Goal: Task Accomplishment & Management: Manage account settings

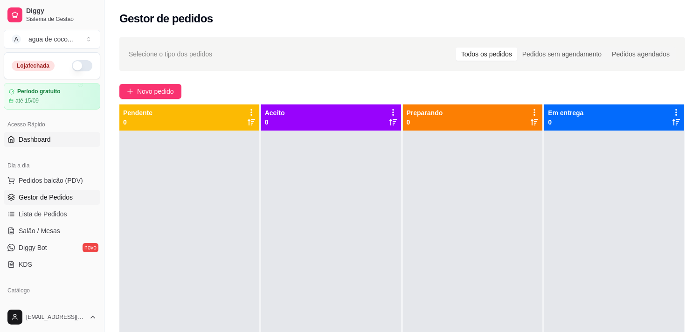
click at [34, 139] on span "Dashboard" at bounding box center [35, 139] width 32 height 9
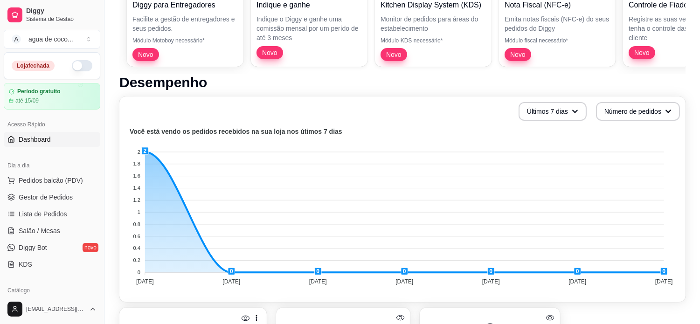
scroll to position [259, 0]
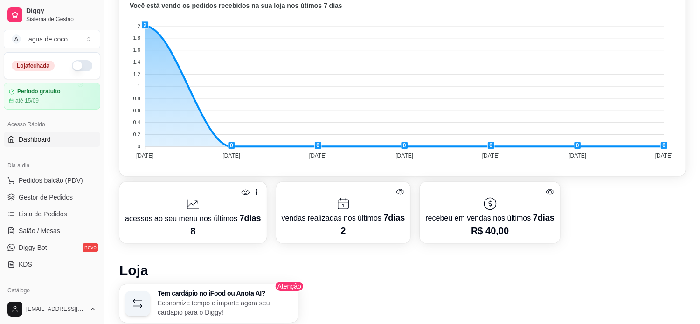
click at [48, 137] on span "Dashboard" at bounding box center [35, 139] width 32 height 9
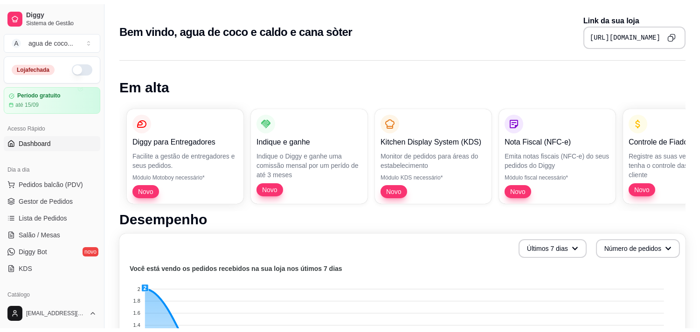
scroll to position [52, 0]
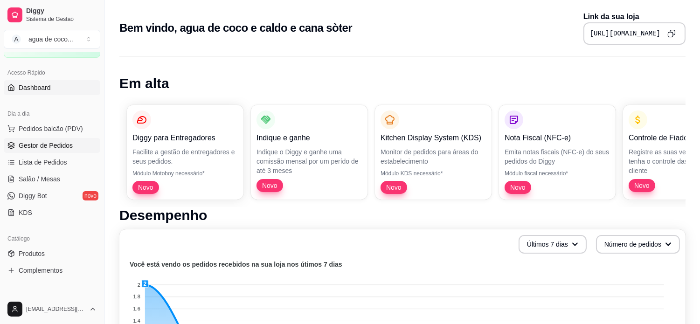
click at [68, 146] on span "Gestor de Pedidos" at bounding box center [46, 145] width 54 height 9
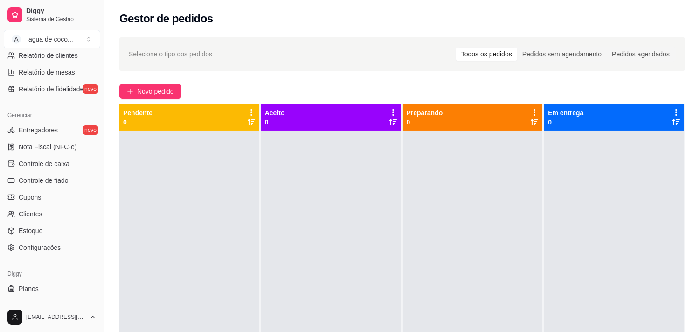
scroll to position [339, 0]
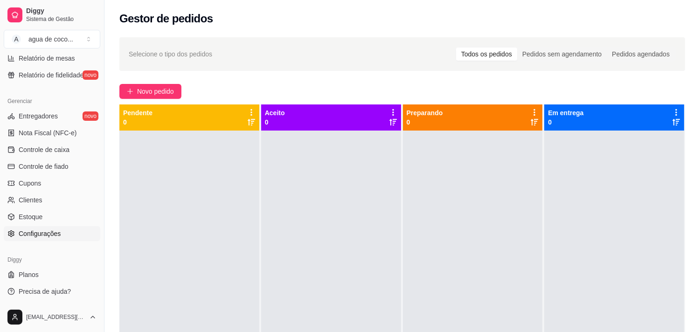
click at [26, 227] on link "Configurações" at bounding box center [52, 233] width 97 height 15
drag, startPoint x: 26, startPoint y: 239, endPoint x: 26, endPoint y: 231, distance: 8.4
click at [26, 239] on link "Configurações" at bounding box center [52, 233] width 97 height 15
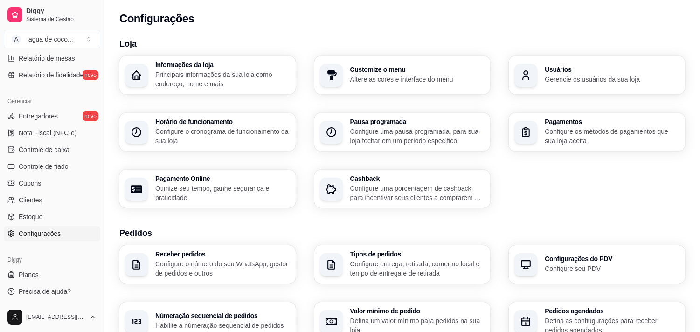
click at [26, 231] on span "Configurações" at bounding box center [40, 233] width 42 height 9
click at [558, 140] on p "Configure os métodos de pagamentos que sua loja aceita" at bounding box center [612, 136] width 135 height 19
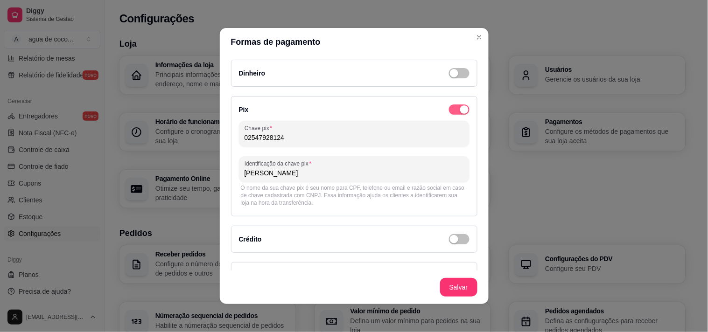
click at [449, 111] on span "button" at bounding box center [459, 110] width 21 height 10
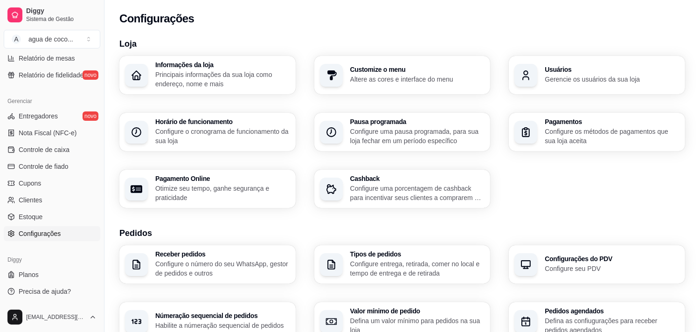
click at [542, 139] on div "Pagamentos Configure os métodos de pagamentos que sua loja aceita" at bounding box center [597, 132] width 176 height 38
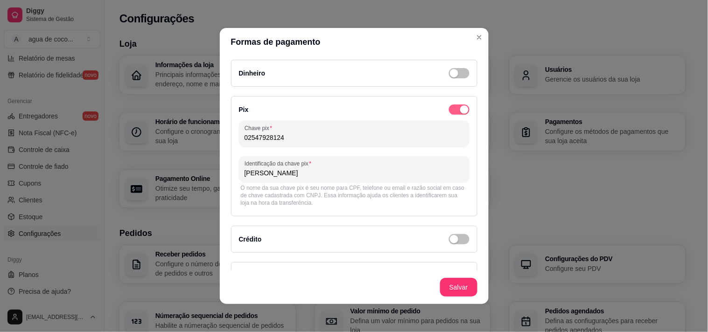
click at [449, 111] on span "button" at bounding box center [459, 110] width 21 height 10
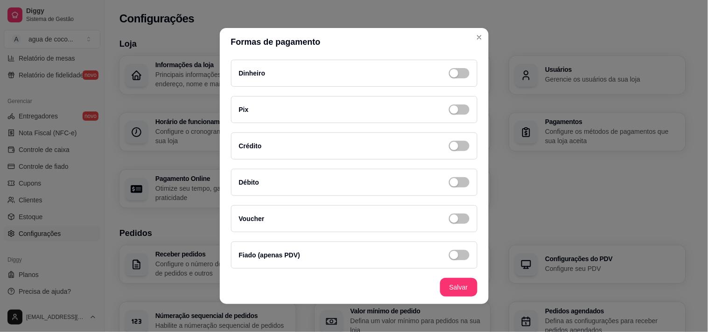
click at [263, 260] on div "Fiado (apenas PDV)" at bounding box center [269, 255] width 61 height 11
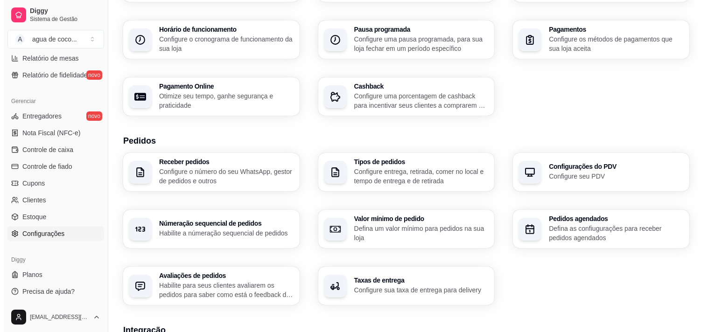
scroll to position [104, 0]
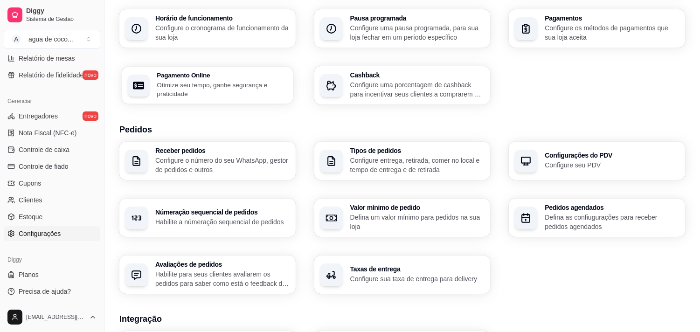
click at [273, 99] on div "Pagamento Online Otimize seu tempo, ganhe segurança e praticidade" at bounding box center [207, 85] width 171 height 37
select select "4.98"
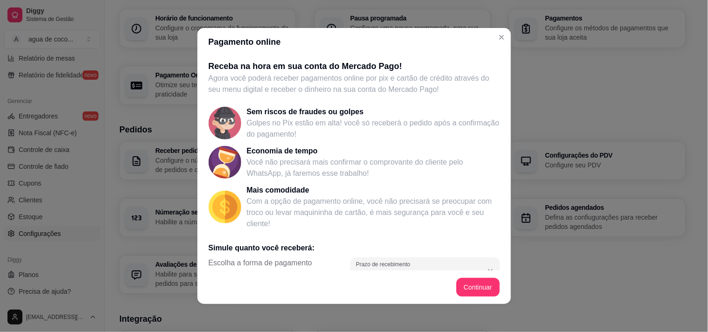
scroll to position [161, 0]
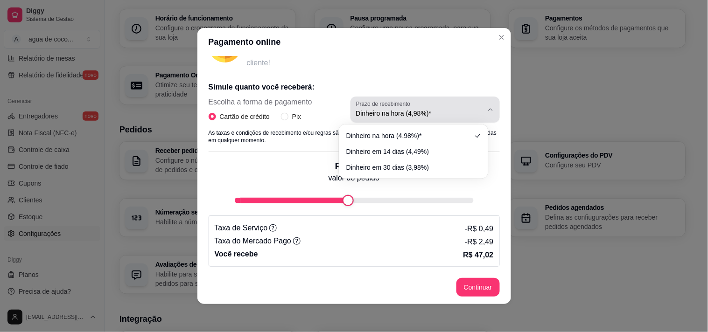
click at [397, 104] on label "Prazo de recebimento" at bounding box center [384, 104] width 57 height 8
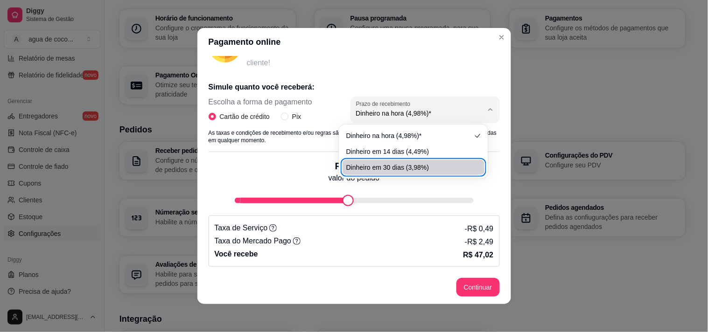
click at [421, 252] on div "Você recebe R$ 47,02" at bounding box center [354, 254] width 279 height 13
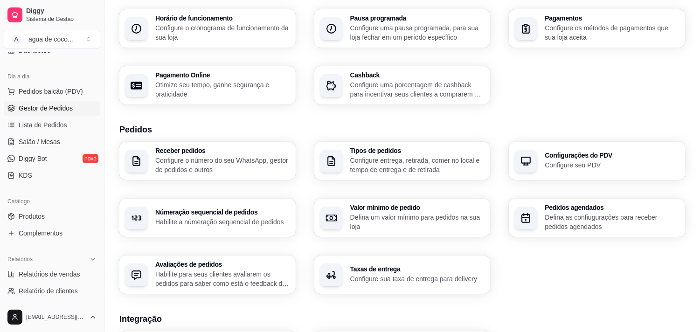
scroll to position [80, 0]
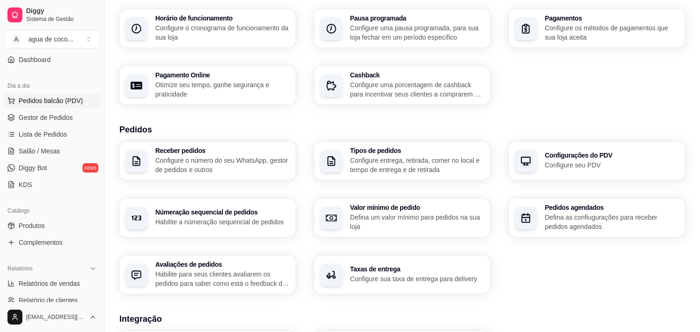
click at [62, 98] on span "Pedidos balcão (PDV)" at bounding box center [51, 100] width 64 height 9
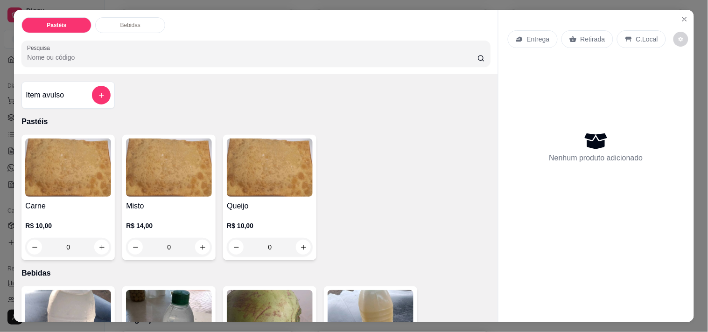
click at [0, 70] on div "Pastéis Bebidas Pesquisa Item avulso Pastéis Carne R$ 10,00 0 Misto R$ 14,00 0 …" at bounding box center [354, 166] width 708 height 332
click at [681, 18] on icon "Close" at bounding box center [684, 18] width 7 height 7
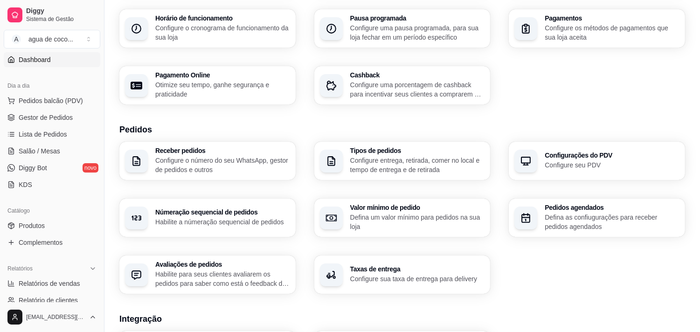
click at [52, 58] on link "Dashboard" at bounding box center [52, 59] width 97 height 15
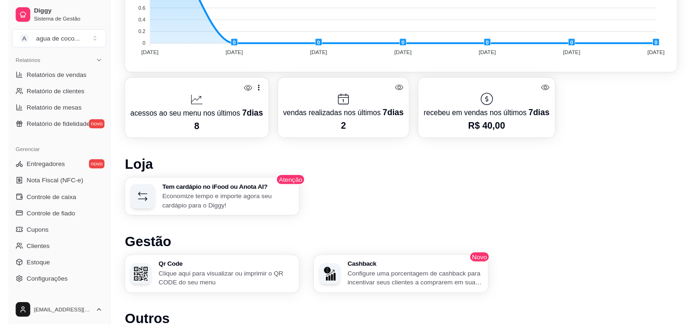
scroll to position [363, 0]
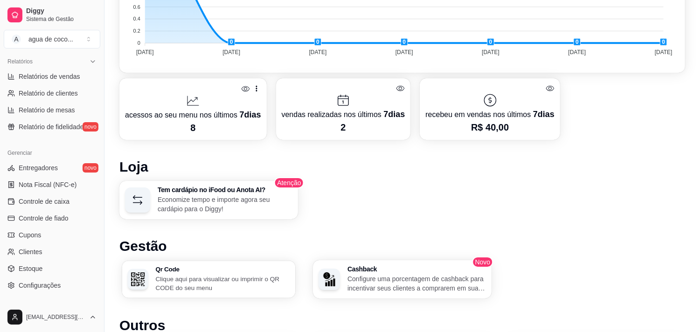
click at [187, 261] on div "Qr Code Clique aqui para visualizar ou imprimir o QR CODE do seu menu" at bounding box center [209, 279] width 174 height 37
click at [197, 289] on p "Clique aqui para visualizar ou imprimir o QR CODE do seu menu" at bounding box center [223, 283] width 139 height 19
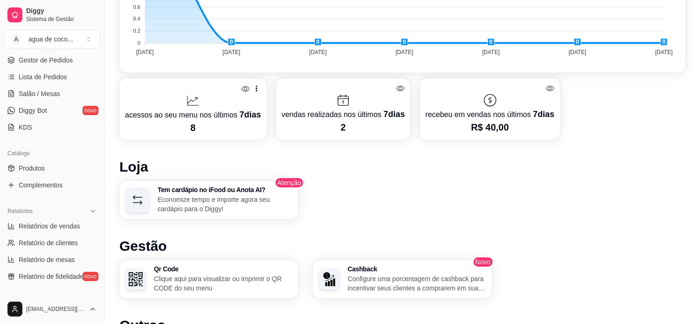
scroll to position [339, 0]
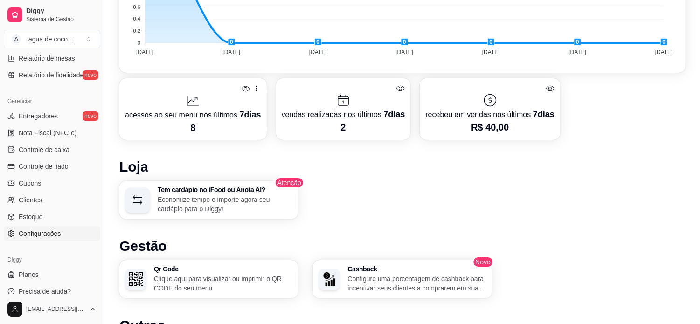
click at [59, 232] on span "Configurações" at bounding box center [40, 233] width 42 height 9
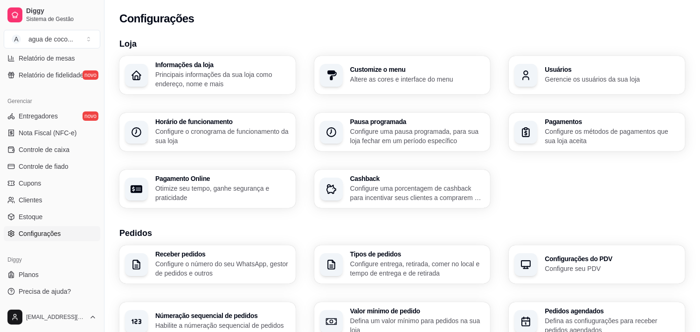
click at [240, 189] on p "Otimize seu tempo, ganhe segurança e praticidade" at bounding box center [222, 193] width 135 height 19
select select "4.98"
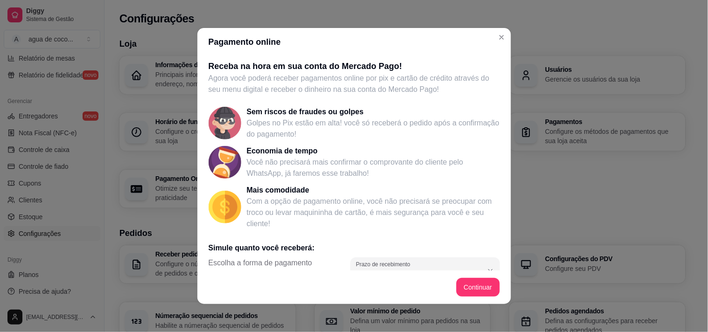
scroll to position [155, 0]
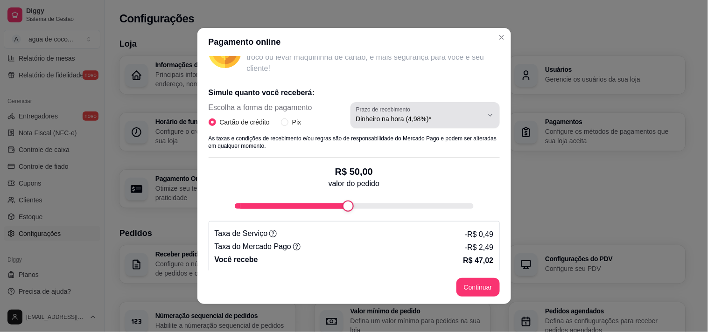
click at [415, 125] on button "Prazo de recebimento Dinheiro na hora (4,98%)*" at bounding box center [424, 115] width 149 height 26
click at [423, 255] on div "Você recebe R$ 47,02" at bounding box center [354, 259] width 279 height 13
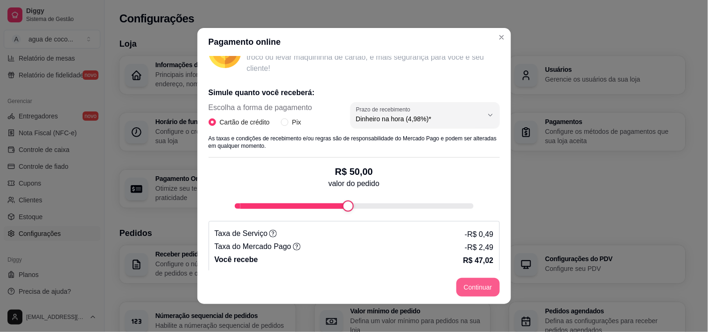
click at [456, 287] on button "Continuar" at bounding box center [477, 287] width 43 height 19
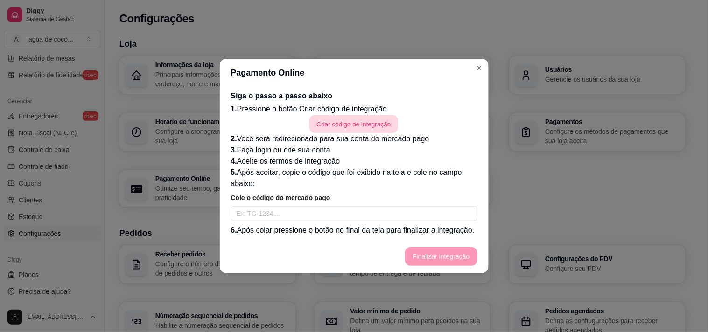
click at [339, 119] on button "Criar código de integração" at bounding box center [353, 124] width 89 height 18
click at [339, 211] on input "text" at bounding box center [354, 213] width 246 height 15
paste input "TG-68aa4ba80b5e26000128365d-85262603"
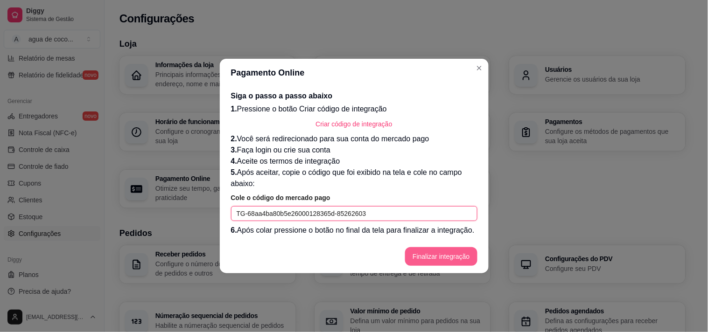
type input "TG-68aa4ba80b5e26000128365d-85262603"
click at [465, 259] on button "Finalizar integração" at bounding box center [441, 256] width 72 height 19
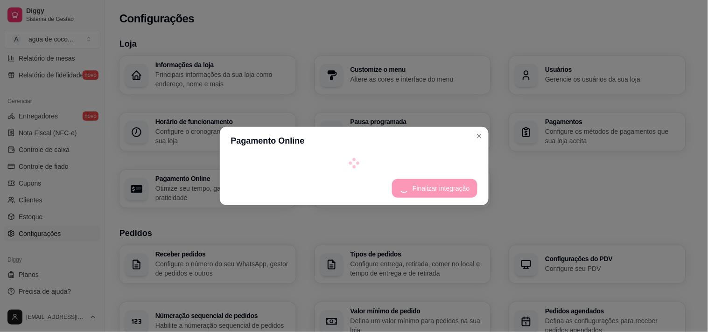
select select "4.98"
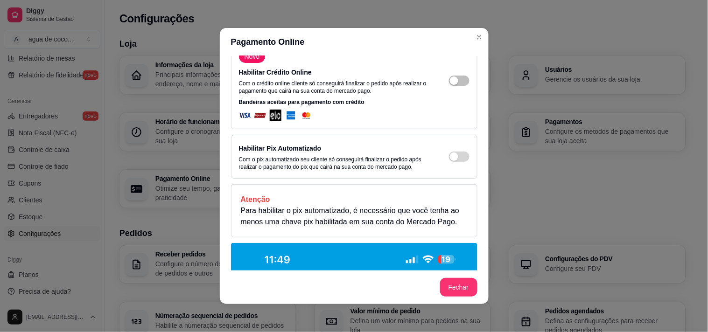
scroll to position [0, 0]
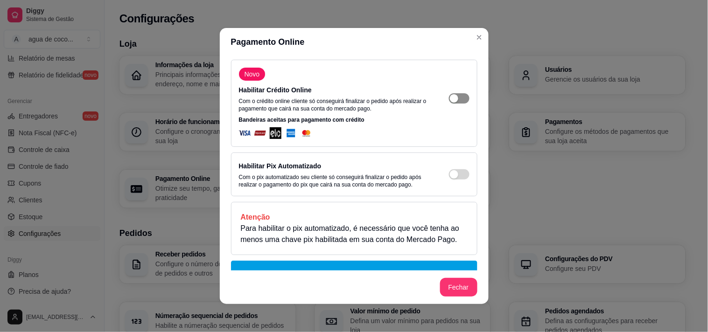
click at [450, 101] on div "button" at bounding box center [454, 98] width 8 height 8
click at [451, 180] on div "Habilitar Pix Automatizado Com o pix automatizado seu cliente só conseguirá fin…" at bounding box center [354, 174] width 230 height 28
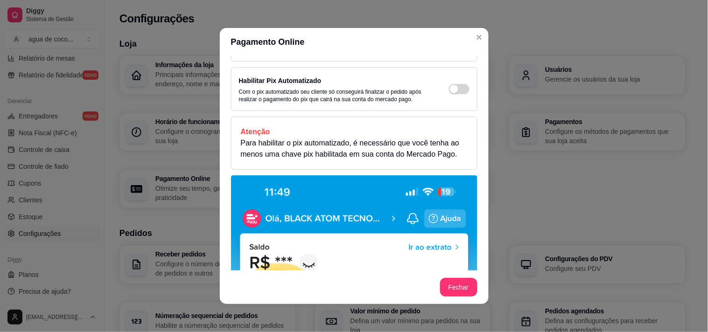
scroll to position [104, 0]
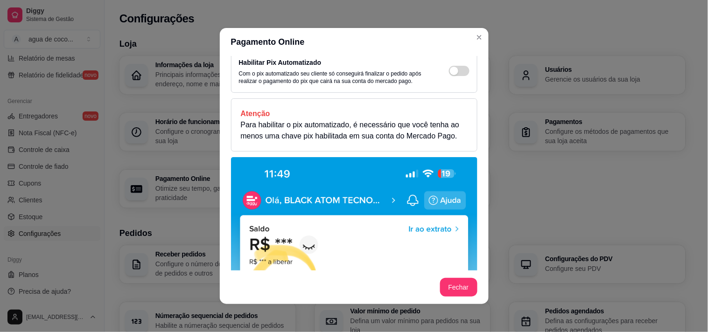
click at [373, 142] on div "Atenção Para habilitar o pix automatizado, é necessário que você tenha ao menos…" at bounding box center [354, 124] width 246 height 53
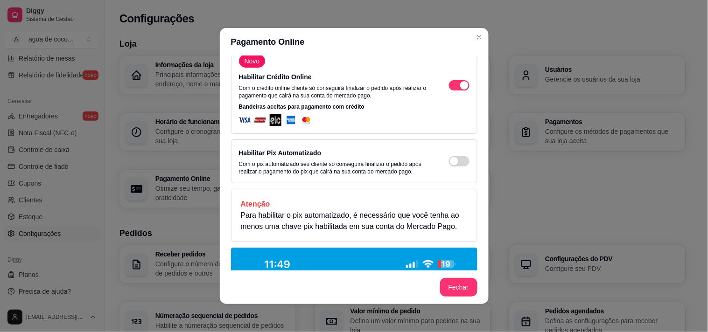
scroll to position [0, 0]
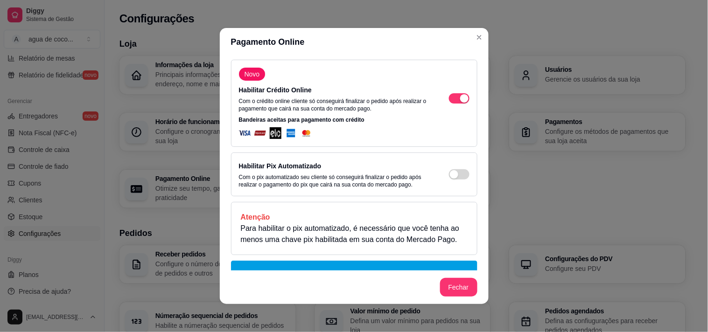
click at [440, 178] on div "Habilitar Pix Automatizado Com o pix automatizado seu cliente só conseguirá fin…" at bounding box center [354, 174] width 230 height 28
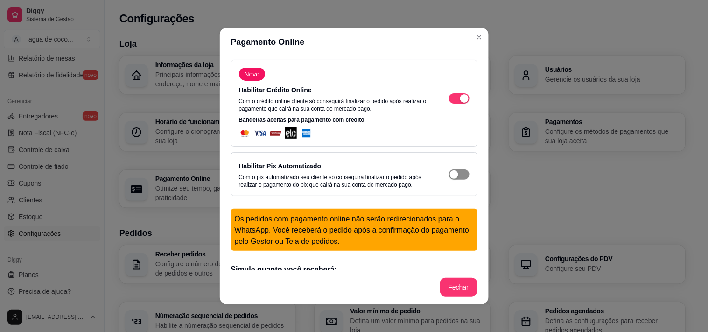
click at [455, 104] on span "button" at bounding box center [459, 98] width 21 height 10
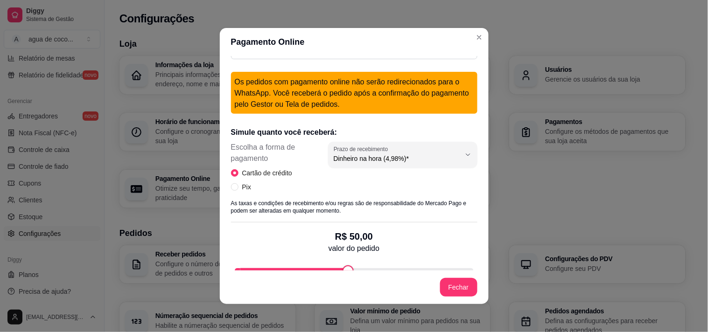
scroll to position [155, 0]
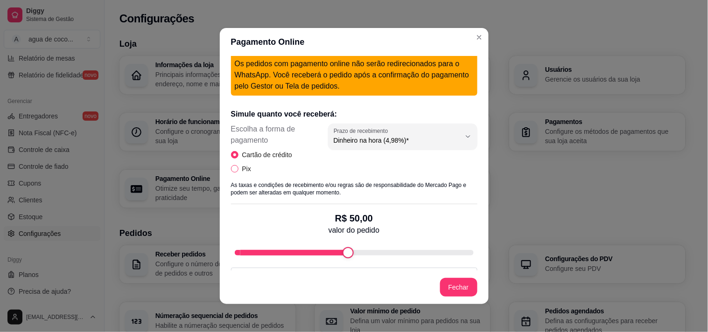
click at [241, 166] on span "Pix" at bounding box center [246, 169] width 16 height 10
click at [238, 166] on input "Pix" at bounding box center [234, 168] width 7 height 7
radio input "true"
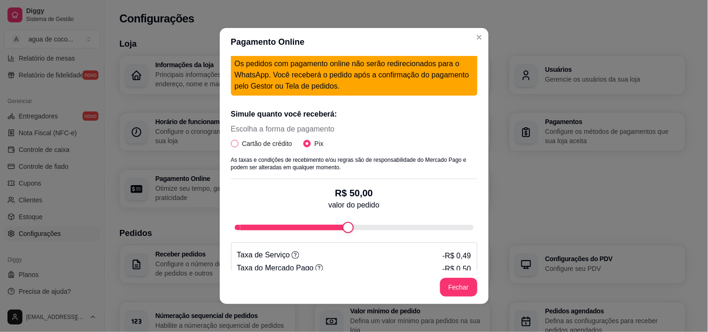
click at [254, 146] on span "Cartão de crédito" at bounding box center [266, 144] width 57 height 10
click at [238, 146] on input "Cartão de crédito" at bounding box center [234, 143] width 7 height 7
radio input "true"
radio input "false"
select select "4.98"
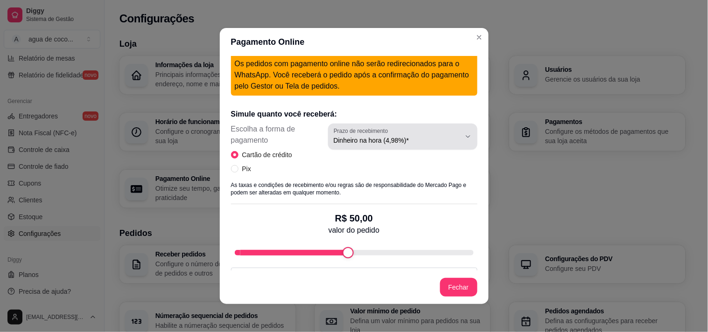
click at [393, 130] on div "Dinheiro na hora (4,98%)*" at bounding box center [397, 136] width 127 height 19
click at [378, 197] on span "Dinheiro em 30 dias (3,98%)" at bounding box center [387, 192] width 120 height 9
type input "3.98"
select select "3.98"
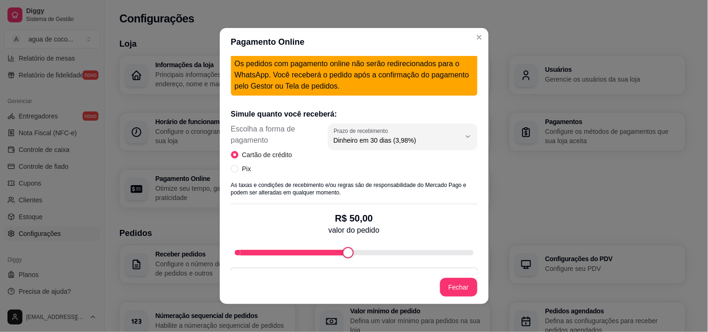
click at [388, 155] on div "3.98 Prazo de recebimento Dinheiro na hora (4,98%)* Dinheiro em 14 dias (4,49%)…" at bounding box center [402, 153] width 149 height 58
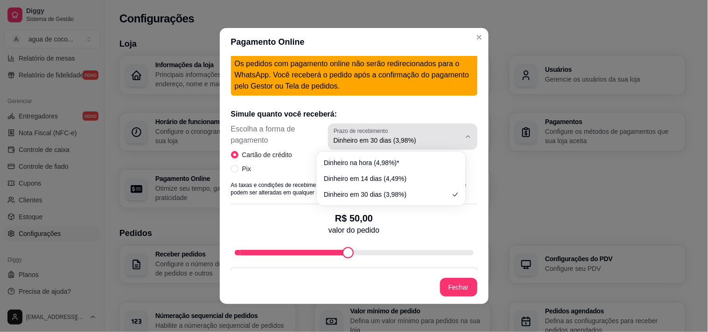
click at [400, 141] on span "Dinheiro em 30 dias (3,98%)" at bounding box center [397, 140] width 127 height 9
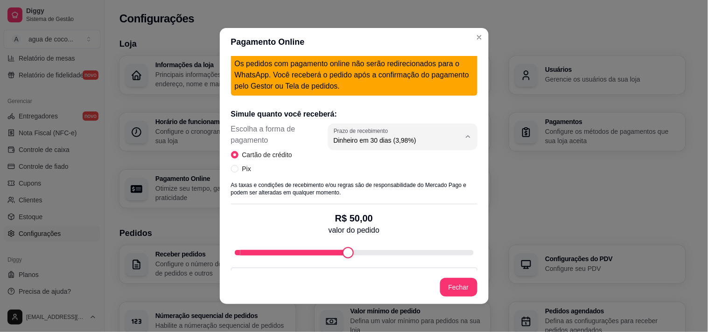
click at [379, 157] on li "Dinheiro na hora (4,98%)*" at bounding box center [391, 162] width 136 height 14
type input "4.98"
select select "4.98"
type input "100"
click at [524, 244] on div "Pagamento Online Novo Habilitar Crédito Online Com o crédito online cliente só …" at bounding box center [354, 166] width 708 height 332
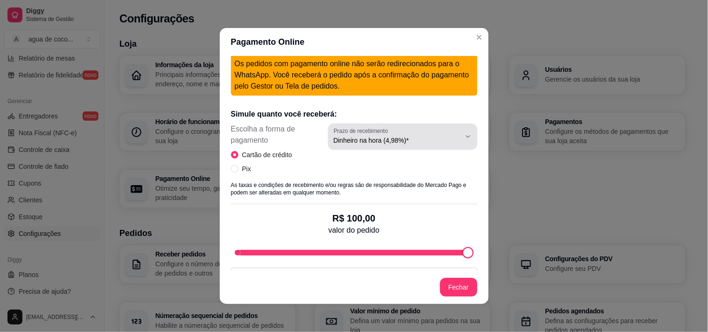
click at [408, 131] on div "Dinheiro na hora (4,98%)*" at bounding box center [397, 136] width 127 height 19
click at [400, 178] on span "Dinheiro em 14 dias (4,49%)" at bounding box center [387, 177] width 120 height 9
type input "4.49"
select select "4.49"
click at [407, 133] on div "Dinheiro em 14 dias (4,49%)" at bounding box center [397, 136] width 127 height 19
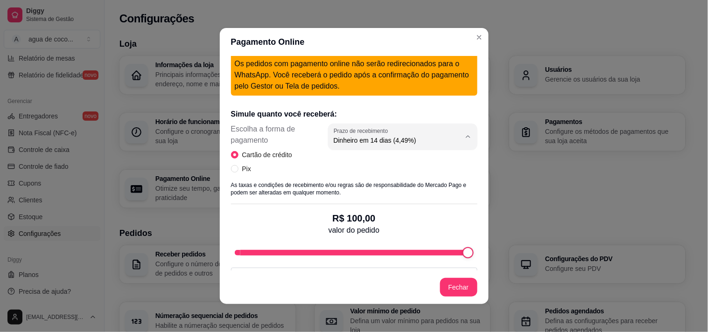
click at [406, 194] on span "Dinheiro em 30 dias (3,98%)" at bounding box center [387, 192] width 120 height 9
type input "3.98"
select select "3.98"
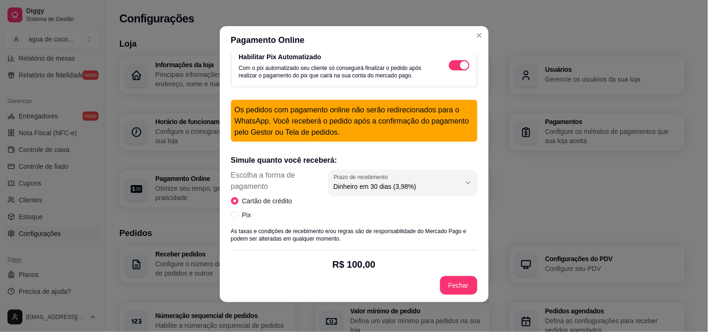
scroll to position [62, 0]
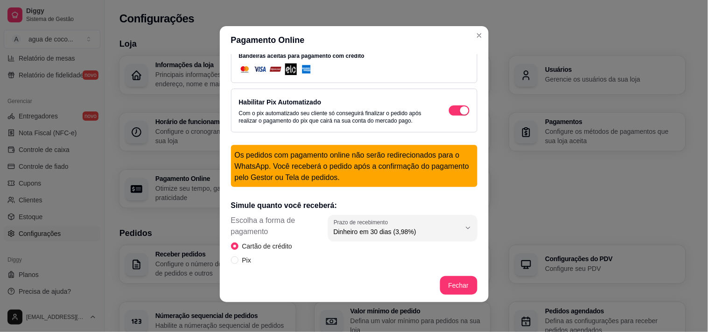
click at [225, 262] on div "Novo Habilitar Crédito Online Com o crédito online cliente só conseguirá finali…" at bounding box center [354, 161] width 269 height 215
click at [238, 262] on span "Pix" at bounding box center [246, 260] width 16 height 10
click at [235, 262] on input "Pix" at bounding box center [234, 260] width 7 height 7
radio input "true"
radio input "false"
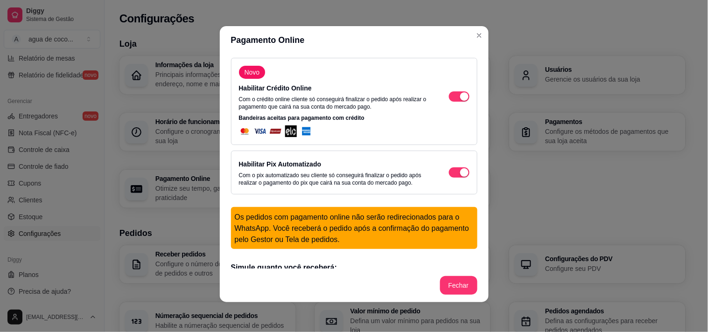
scroll to position [0, 0]
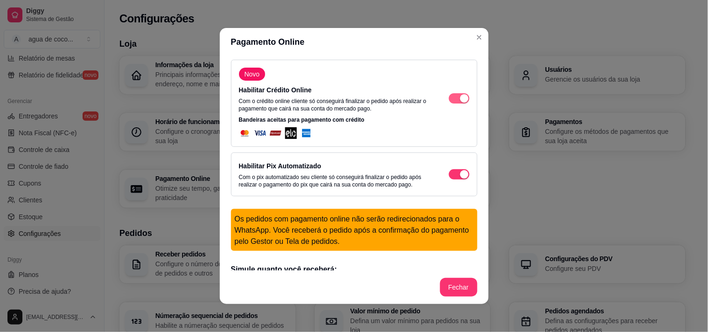
click at [460, 98] on div "button" at bounding box center [464, 98] width 8 height 8
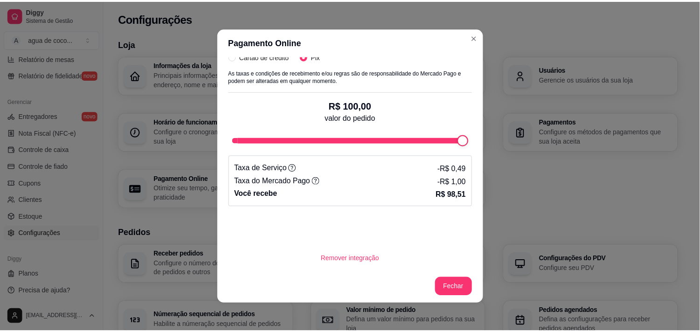
scroll to position [244, 0]
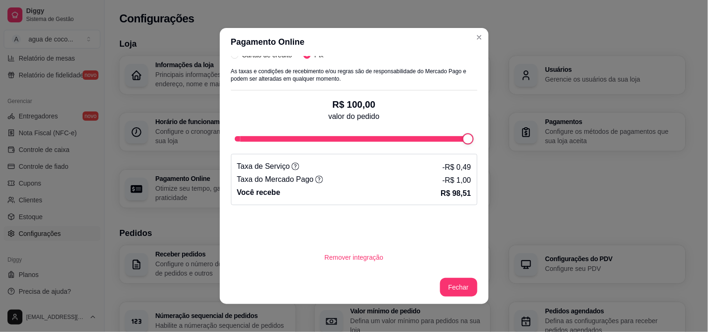
click at [450, 299] on footer "Fechar" at bounding box center [354, 288] width 269 height 34
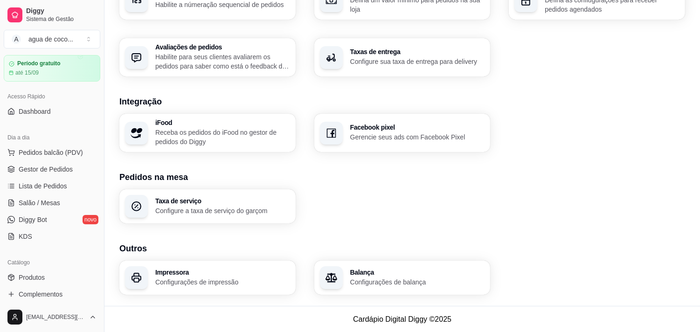
scroll to position [0, 0]
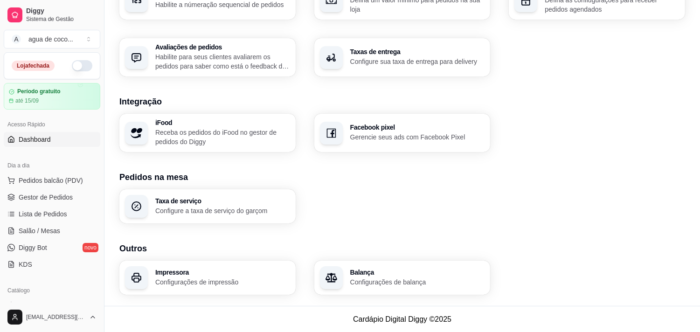
click at [49, 133] on link "Dashboard" at bounding box center [52, 139] width 97 height 15
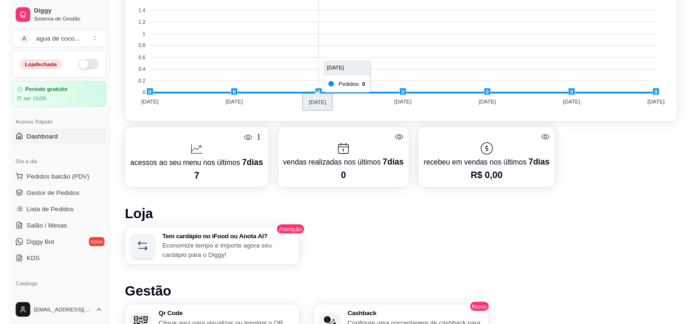
scroll to position [414, 0]
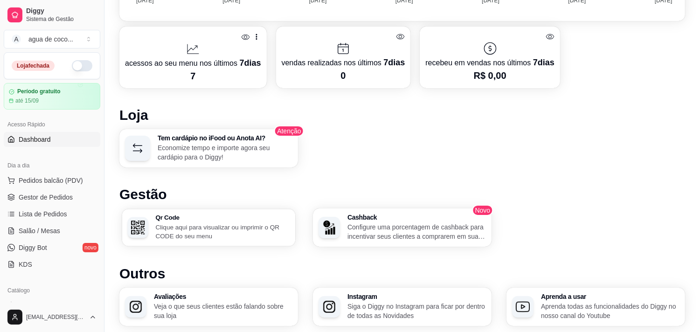
click at [286, 223] on p "Clique aqui para visualizar ou imprimir o QR CODE do seu menu" at bounding box center [223, 232] width 134 height 18
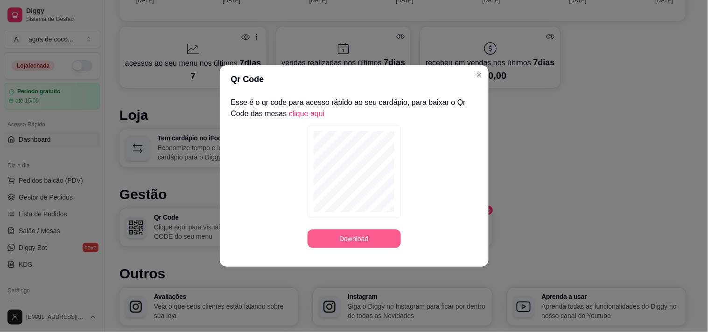
click at [358, 232] on button "Download" at bounding box center [353, 239] width 93 height 19
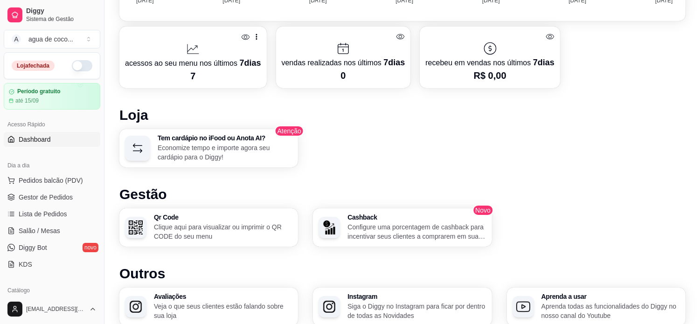
click at [45, 145] on link "Dashboard" at bounding box center [52, 139] width 97 height 15
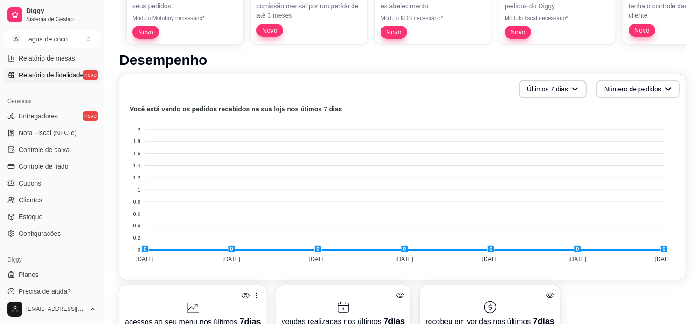
scroll to position [287, 0]
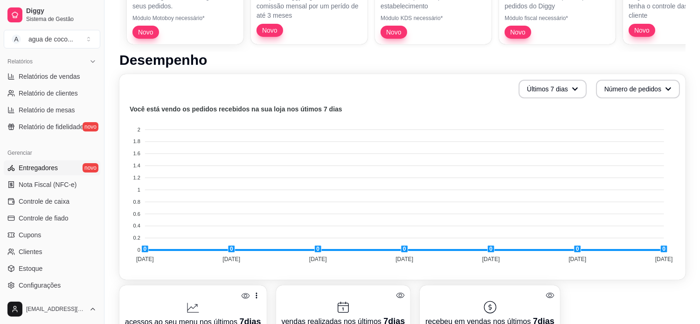
click at [35, 164] on span "Entregadores" at bounding box center [38, 167] width 39 height 9
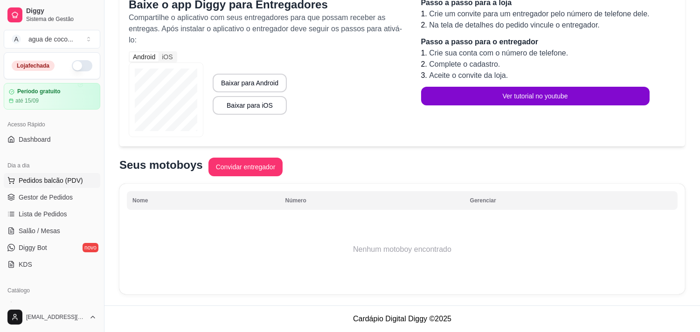
click at [49, 183] on span "Pedidos balcão (PDV)" at bounding box center [51, 180] width 64 height 9
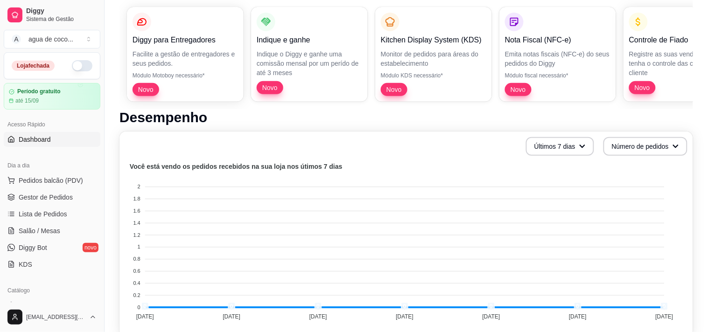
scroll to position [155, 0]
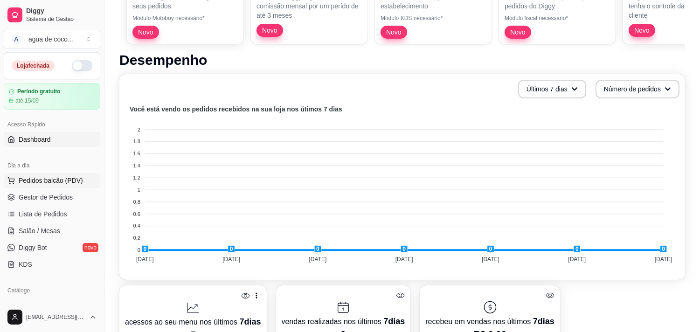
click at [50, 179] on span "Pedidos balcão (PDV)" at bounding box center [51, 180] width 64 height 9
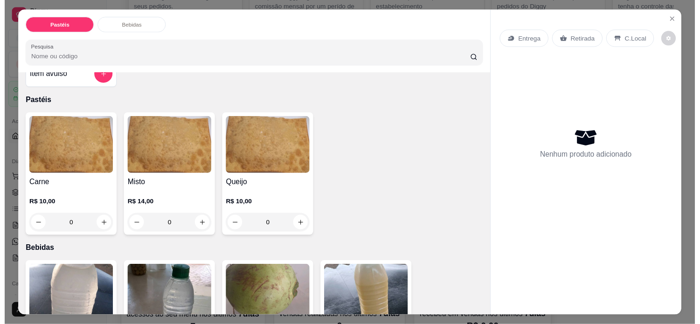
scroll to position [52, 0]
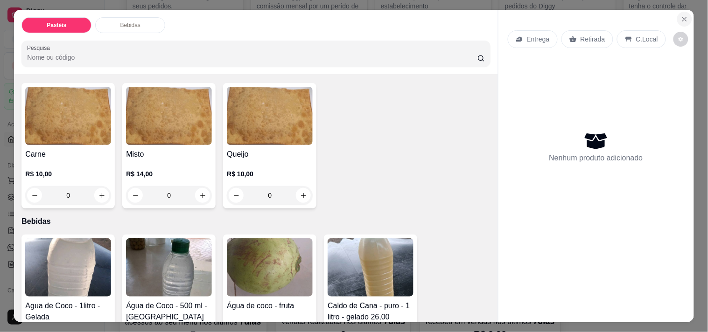
click at [682, 19] on icon "Close" at bounding box center [684, 18] width 7 height 7
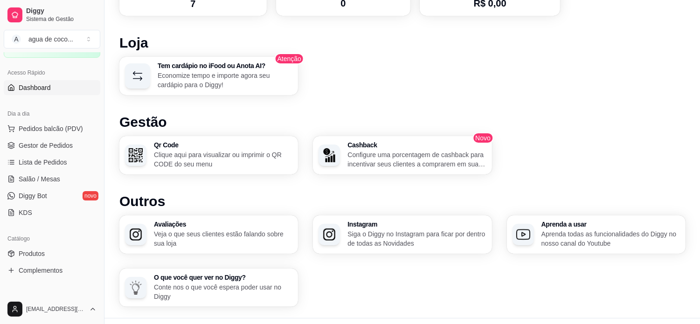
scroll to position [505, 0]
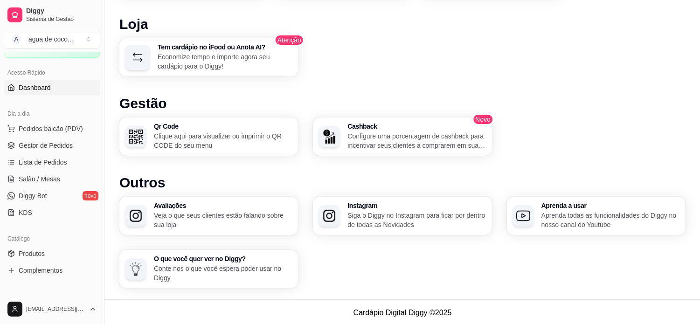
click at [591, 207] on h3 "Aprenda a usar" at bounding box center [611, 205] width 139 height 7
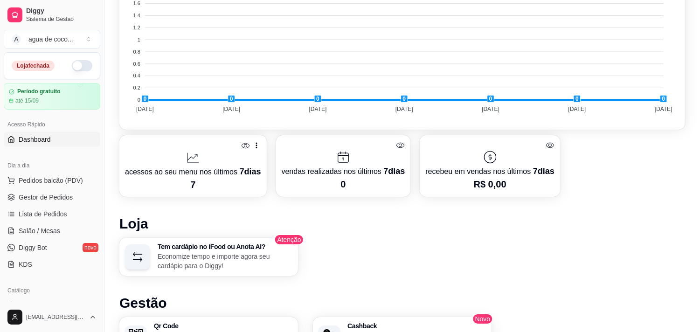
scroll to position [290, 0]
